Goal: Check status: Check status

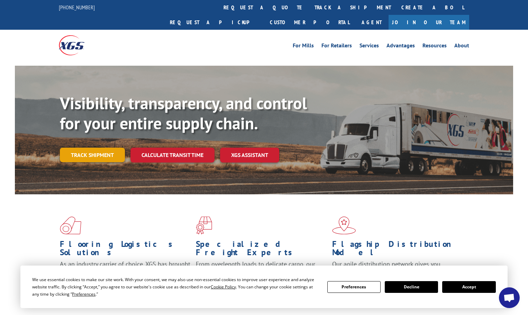
click at [107, 148] on link "Track shipment" at bounding box center [92, 155] width 65 height 15
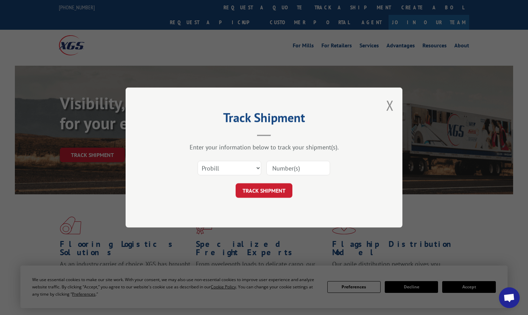
click at [289, 169] on input at bounding box center [299, 168] width 64 height 15
type input "89326"
click button "TRACK SHIPMENT" at bounding box center [264, 190] width 57 height 15
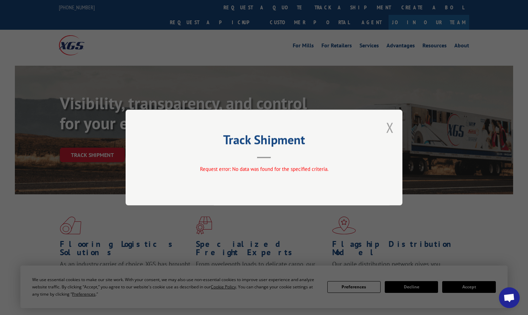
click at [391, 131] on button "Close modal" at bounding box center [390, 127] width 8 height 18
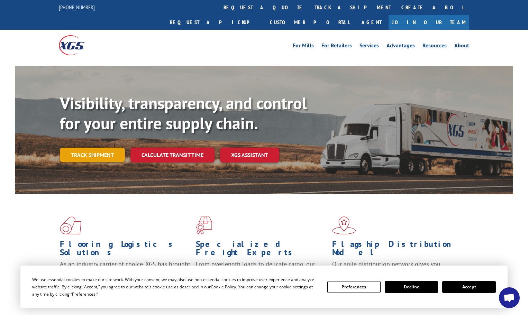
click at [112, 148] on link "Track shipment" at bounding box center [92, 155] width 65 height 15
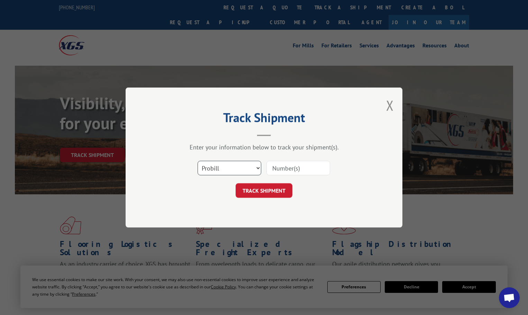
click at [256, 168] on select "Select category... Probill BOL PO" at bounding box center [230, 168] width 64 height 15
select select "bol"
click at [198, 161] on select "Select category... Probill BOL PO" at bounding box center [230, 168] width 64 height 15
click at [286, 168] on input at bounding box center [299, 168] width 64 height 15
type input "5509648"
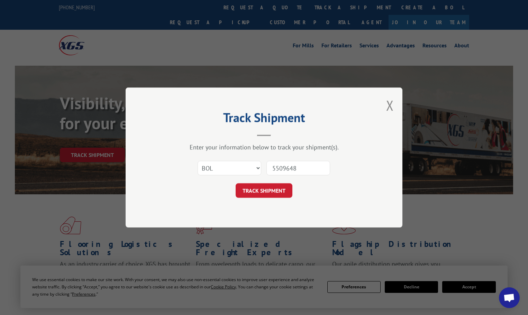
click at [236, 183] on button "TRACK SHIPMENT" at bounding box center [264, 190] width 57 height 15
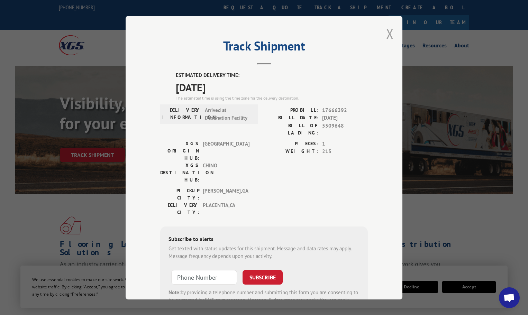
click at [389, 37] on button "Close modal" at bounding box center [390, 34] width 8 height 18
